Goal: Find specific page/section: Find specific page/section

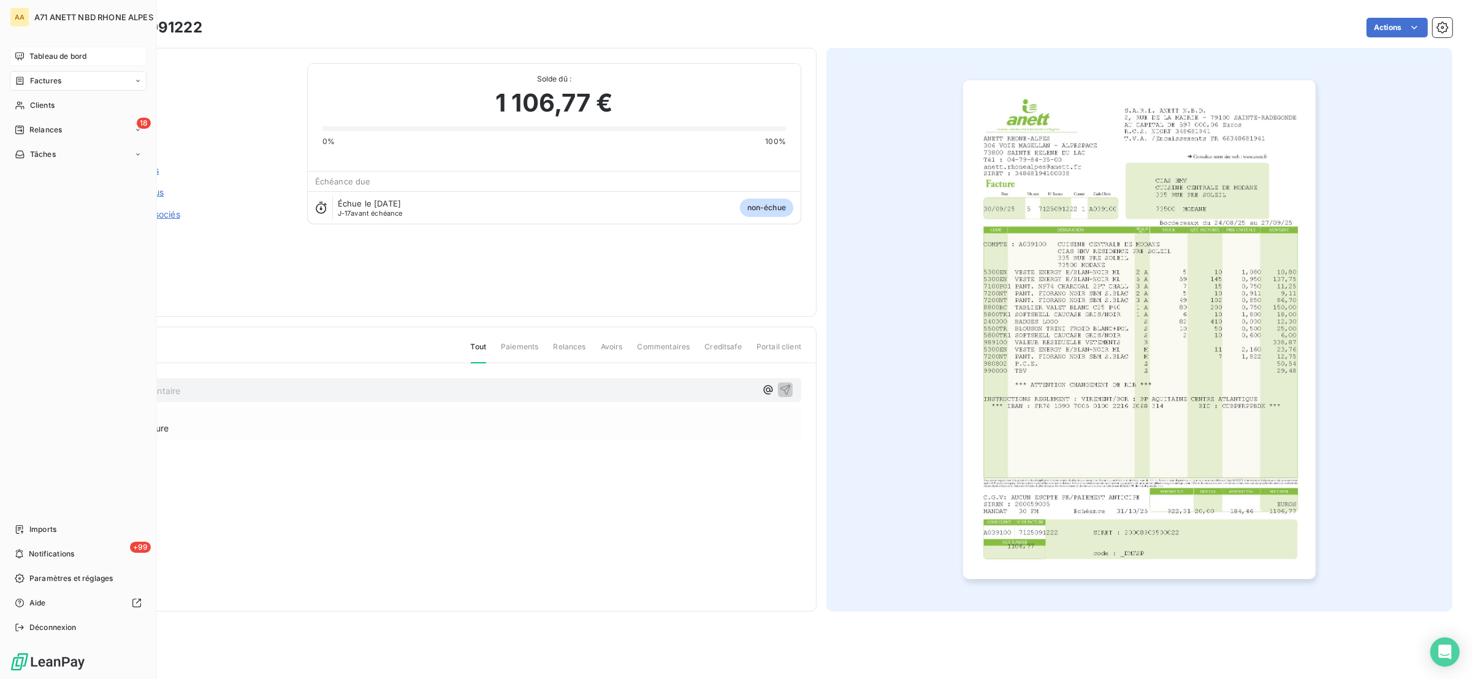
click at [16, 56] on icon at bounding box center [19, 56] width 9 height 8
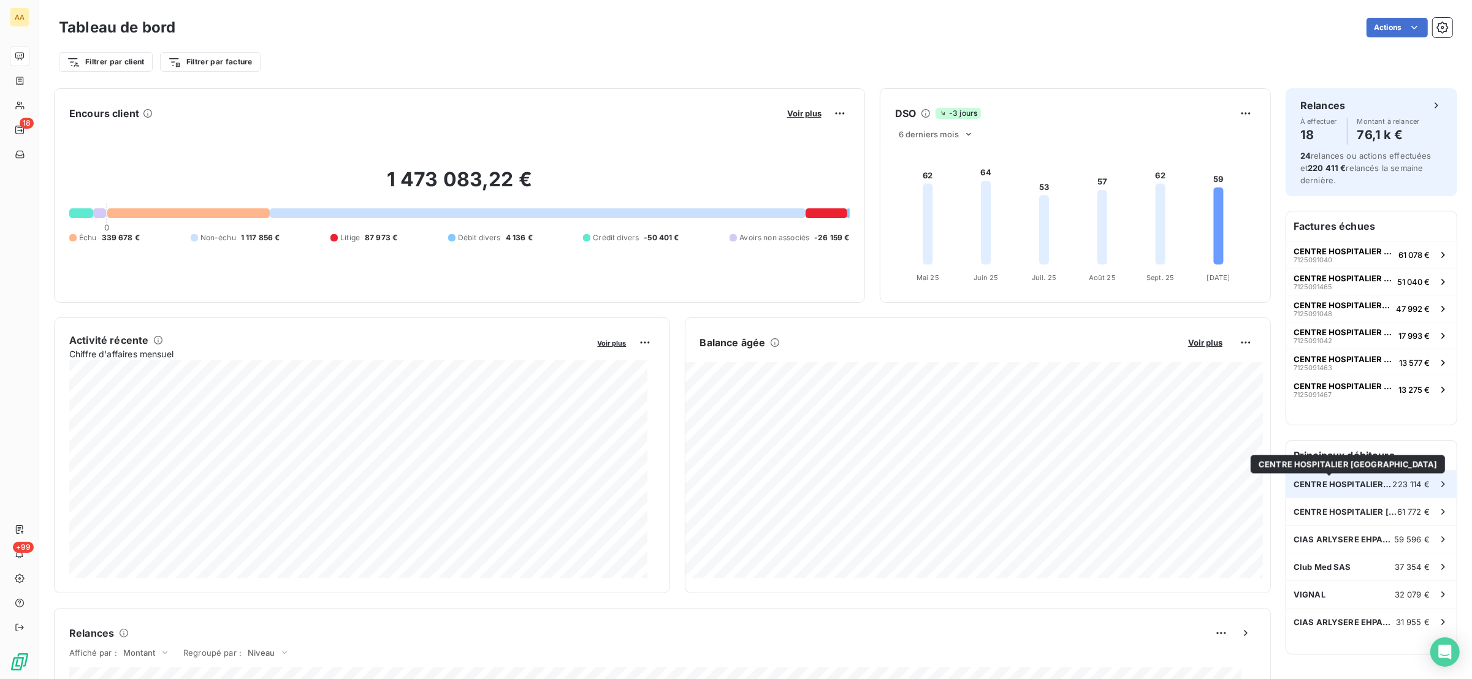
click at [1338, 481] on span "CENTRE HOSPITALIER [GEOGRAPHIC_DATA]" at bounding box center [1342, 484] width 99 height 10
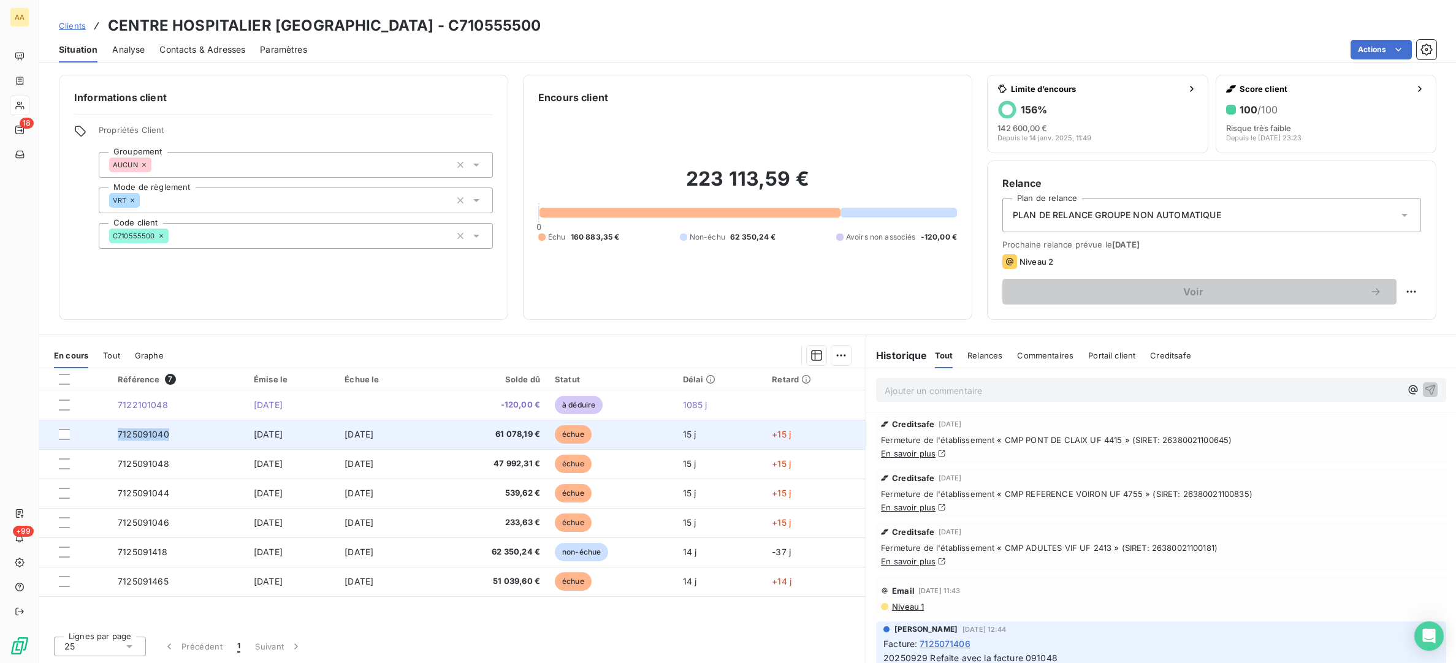
drag, startPoint x: 180, startPoint y: 435, endPoint x: 111, endPoint y: 438, distance: 69.3
click at [111, 438] on td "7125091040" at bounding box center [178, 434] width 136 height 29
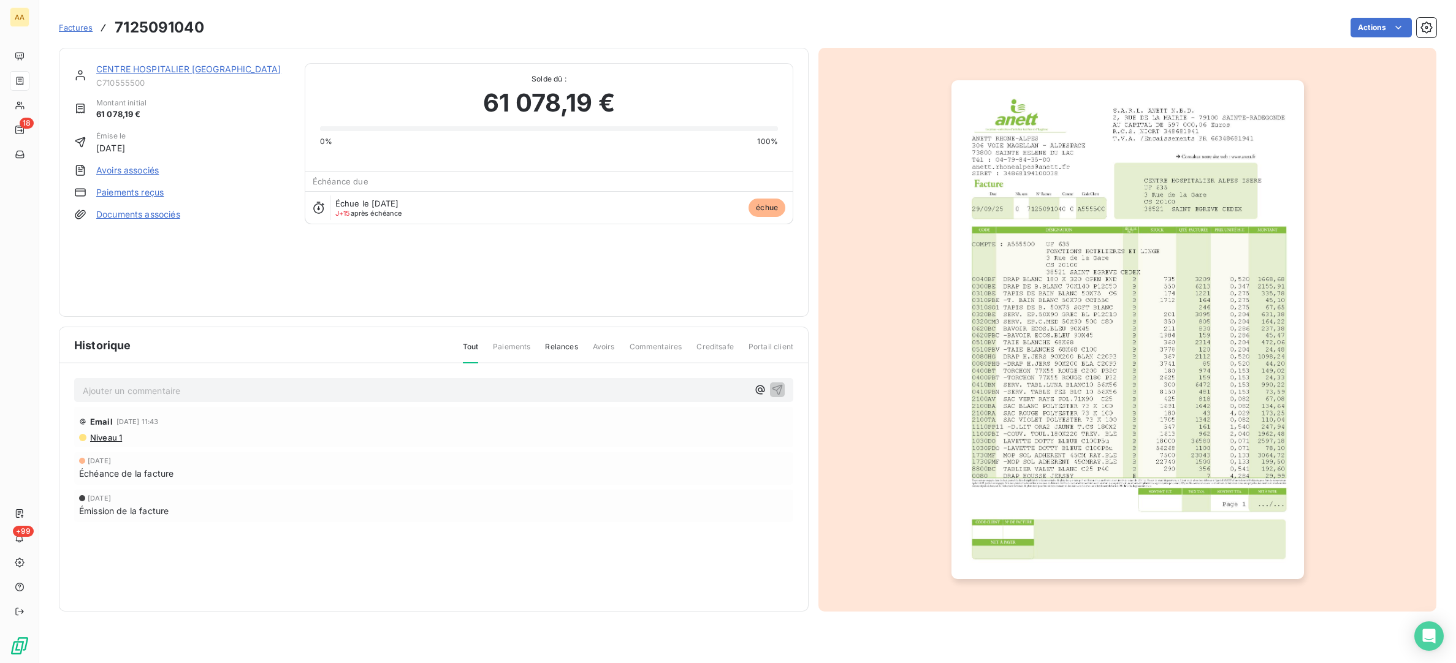
drag, startPoint x: 111, startPoint y: 438, endPoint x: 457, endPoint y: 17, distance: 545.2
click at [479, 20] on div "Actions" at bounding box center [827, 28] width 1217 height 20
drag, startPoint x: 221, startPoint y: 26, endPoint x: 204, endPoint y: 21, distance: 18.4
click at [204, 21] on div "Factures 7125091040 Actions" at bounding box center [747, 28] width 1377 height 26
click at [173, 24] on h3 "7125091040" at bounding box center [159, 28] width 89 height 22
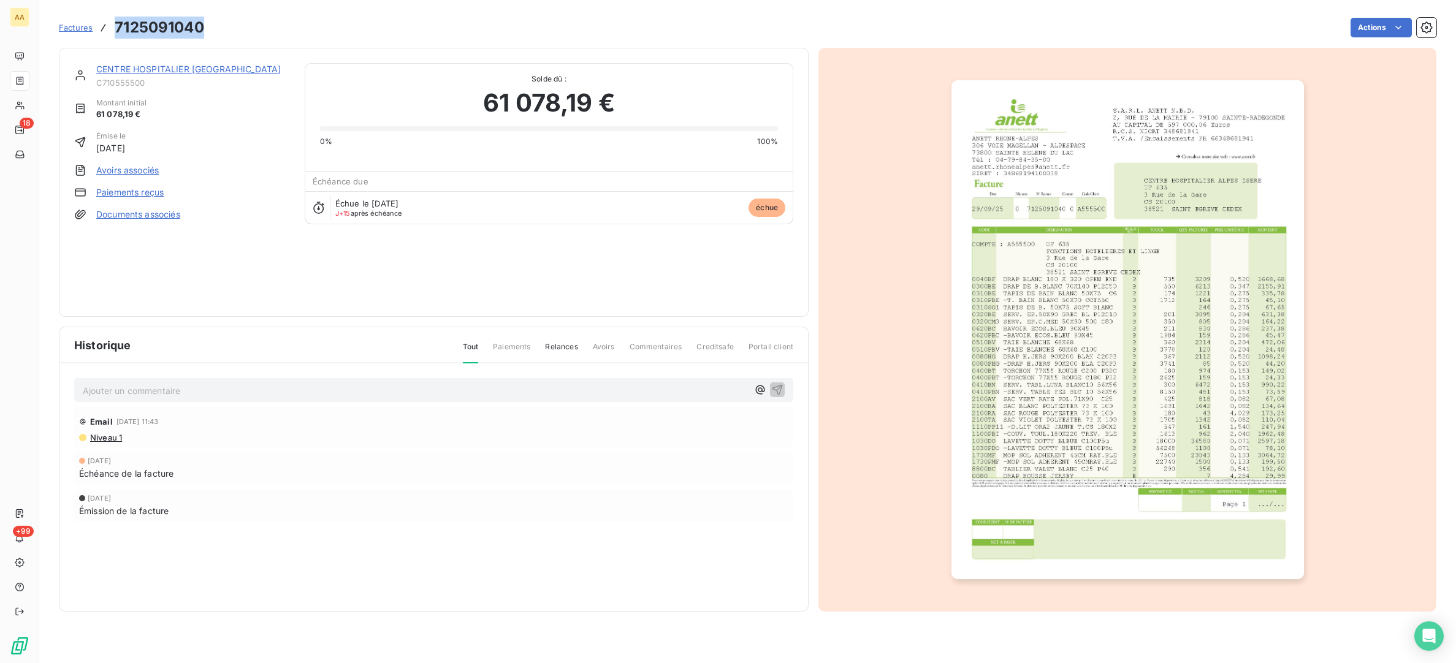
drag, startPoint x: 200, startPoint y: 26, endPoint x: 115, endPoint y: 26, distance: 85.8
click at [115, 26] on h3 "7125091040" at bounding box center [159, 28] width 89 height 22
copy h3 "7125091040"
